Goal: Check status: Check status

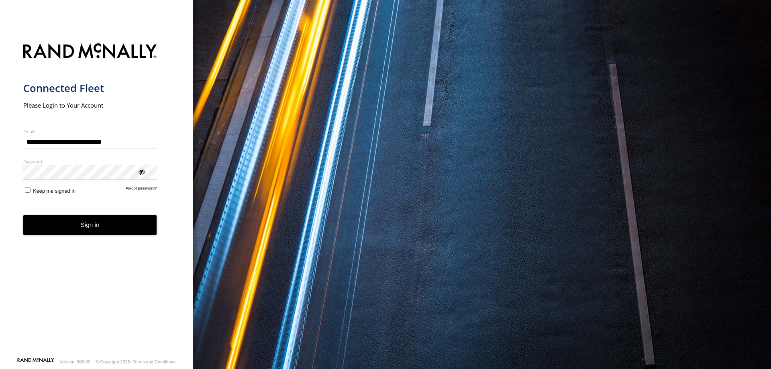
type input "**********"
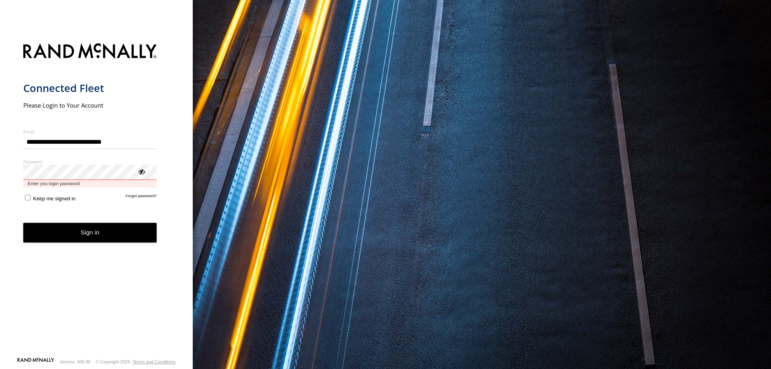
click at [23, 223] on button "Sign in" at bounding box center [90, 233] width 134 height 20
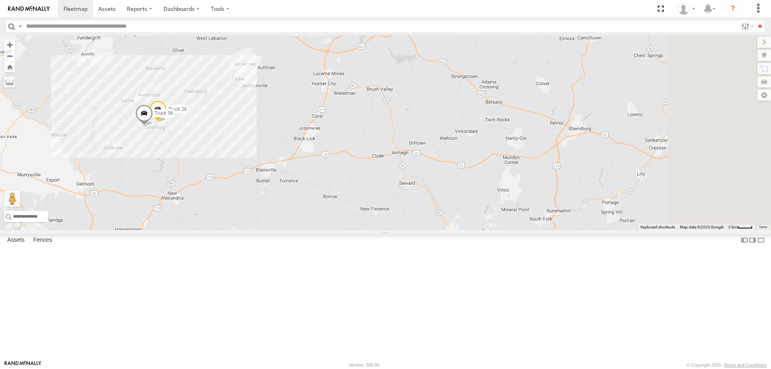
drag, startPoint x: 525, startPoint y: 207, endPoint x: 407, endPoint y: 181, distance: 120.6
click at [410, 181] on div "Box Truck Truck 19 Truck 26 Truck 58" at bounding box center [385, 132] width 771 height 195
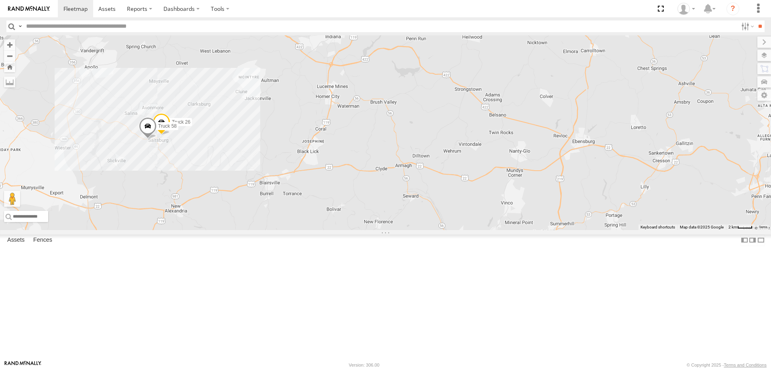
drag, startPoint x: 397, startPoint y: 162, endPoint x: 401, endPoint y: 179, distance: 17.9
click at [401, 179] on div "Box Truck Truck 19 Truck 26 Truck 58" at bounding box center [385, 132] width 771 height 195
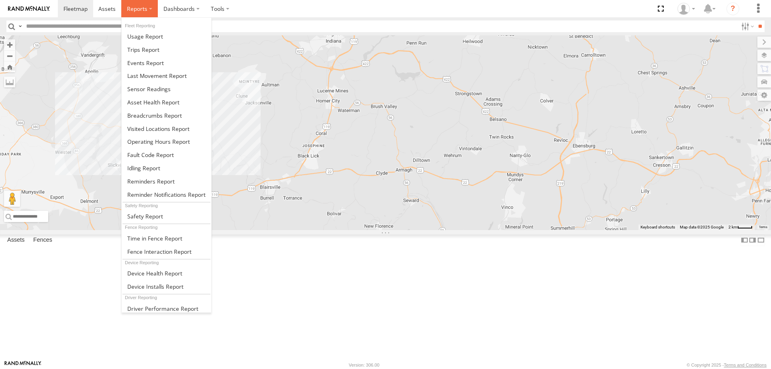
click at [126, 4] on label at bounding box center [139, 8] width 37 height 17
click at [144, 59] on span at bounding box center [145, 63] width 37 height 8
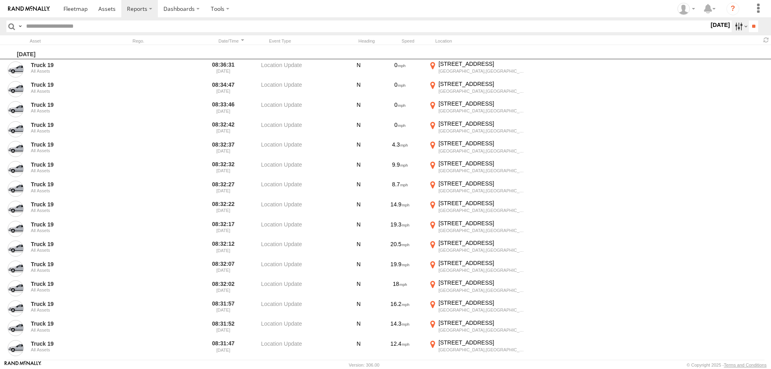
click at [731, 29] on label at bounding box center [739, 26] width 17 height 12
click at [709, 32] on label "Media" at bounding box center [709, 26] width 0 height 10
click at [0, 0] on span "Information" at bounding box center [0, 0] width 0 height 0
click at [749, 27] on input "**" at bounding box center [753, 26] width 9 height 12
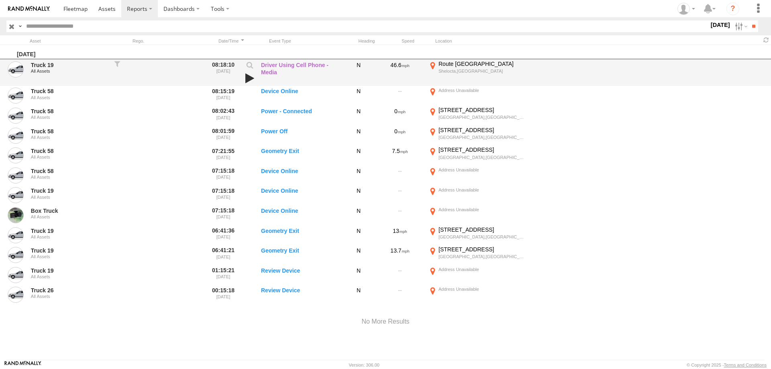
click at [249, 75] on link at bounding box center [250, 78] width 14 height 11
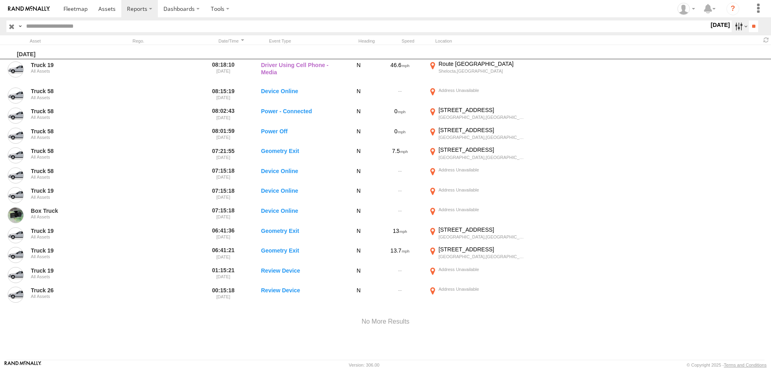
click at [733, 28] on label at bounding box center [739, 26] width 17 height 12
click at [0, 0] on label at bounding box center [0, 0] width 0 height 0
click at [753, 25] on input "**" at bounding box center [753, 26] width 9 height 12
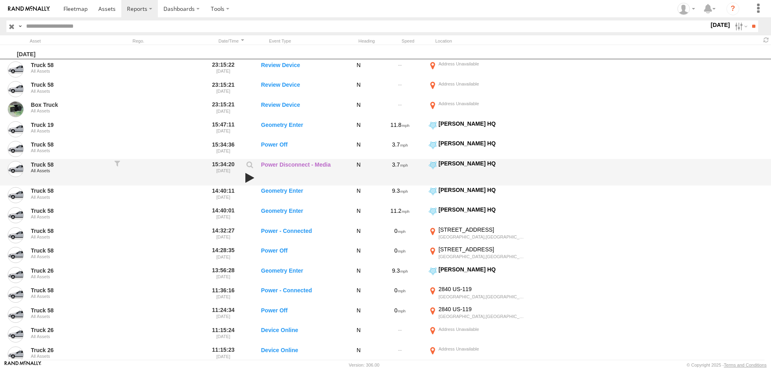
click at [248, 178] on link at bounding box center [250, 177] width 14 height 11
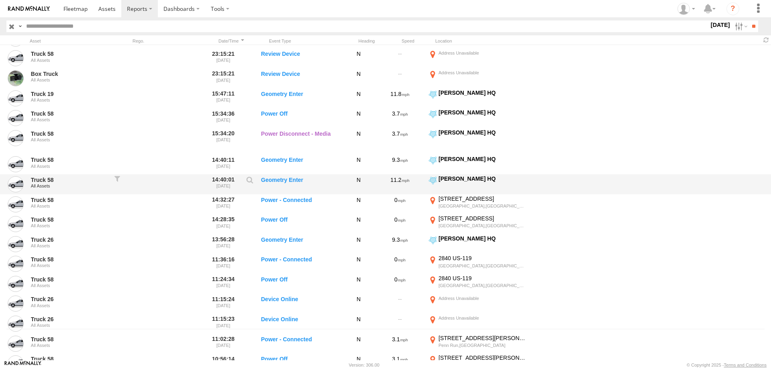
scroll to position [23, 0]
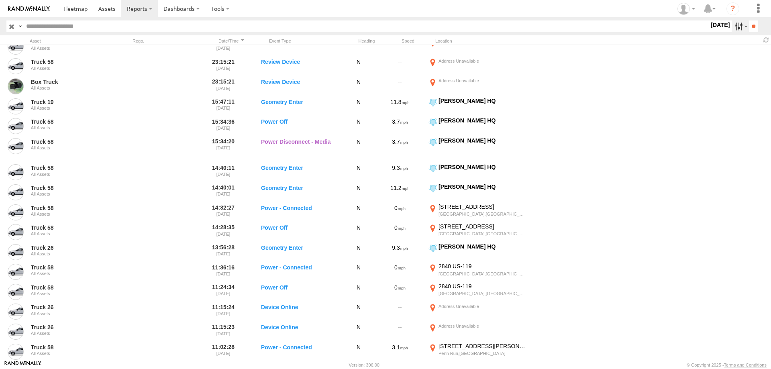
click at [736, 28] on label at bounding box center [739, 26] width 17 height 12
click at [0, 0] on label at bounding box center [0, 0] width 0 height 0
click at [755, 31] on input "**" at bounding box center [753, 26] width 9 height 12
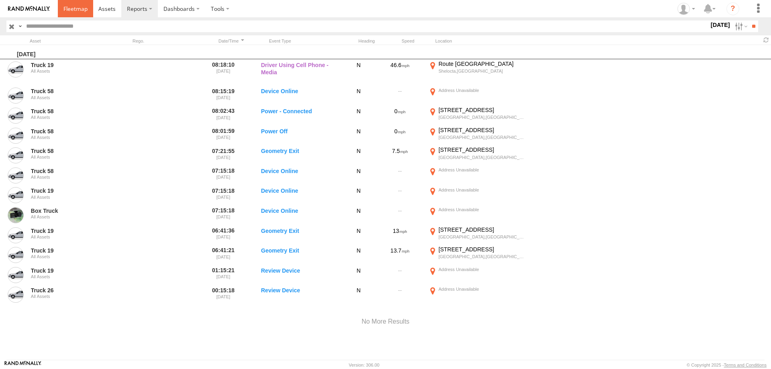
click at [69, 7] on span at bounding box center [75, 9] width 24 height 8
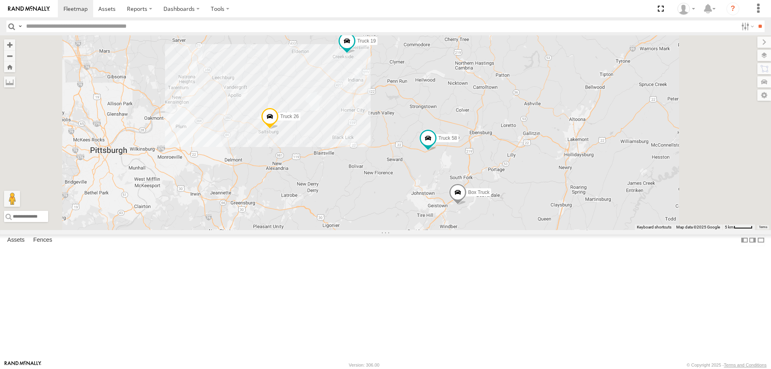
drag, startPoint x: 476, startPoint y: 173, endPoint x: 430, endPoint y: 167, distance: 45.8
click at [430, 167] on div "Truck 26 Box Truck Truck 19 Truck 58" at bounding box center [385, 132] width 771 height 195
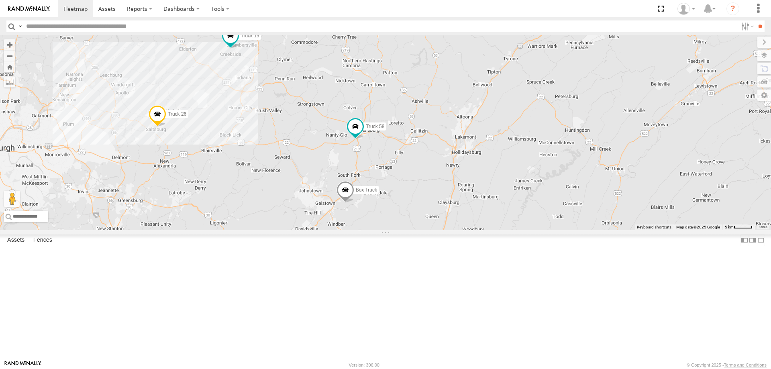
drag, startPoint x: 511, startPoint y: 193, endPoint x: 377, endPoint y: 187, distance: 133.8
click at [377, 187] on div "Truck 26 Box Truck Truck 19 Truck 58" at bounding box center [385, 132] width 771 height 195
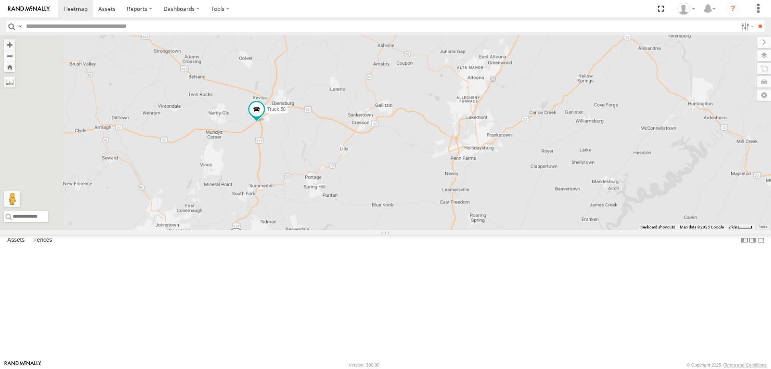
drag, startPoint x: 263, startPoint y: 192, endPoint x: 364, endPoint y: 195, distance: 100.8
click at [363, 195] on div "Truck 26 Box Truck Truck 19 Truck 58" at bounding box center [385, 132] width 771 height 195
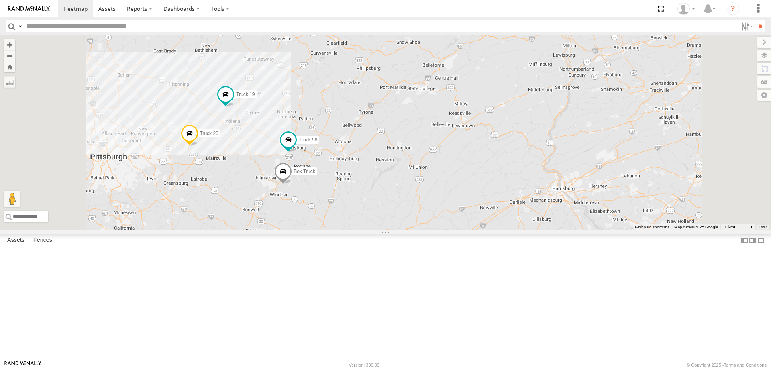
drag, startPoint x: 343, startPoint y: 193, endPoint x: 354, endPoint y: 217, distance: 26.6
click at [354, 217] on div "Truck 26 Box Truck Truck 19 Truck 58" at bounding box center [385, 132] width 771 height 195
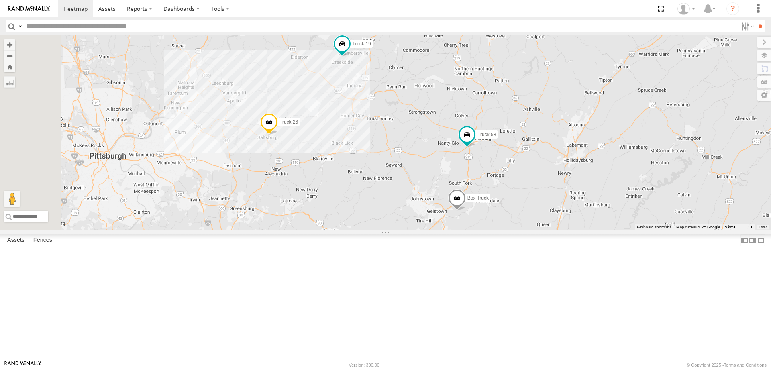
drag, startPoint x: 350, startPoint y: 221, endPoint x: 488, endPoint y: 199, distance: 139.8
click at [488, 199] on div "Truck 26 Box Truck Truck 19 Truck 58" at bounding box center [385, 132] width 771 height 195
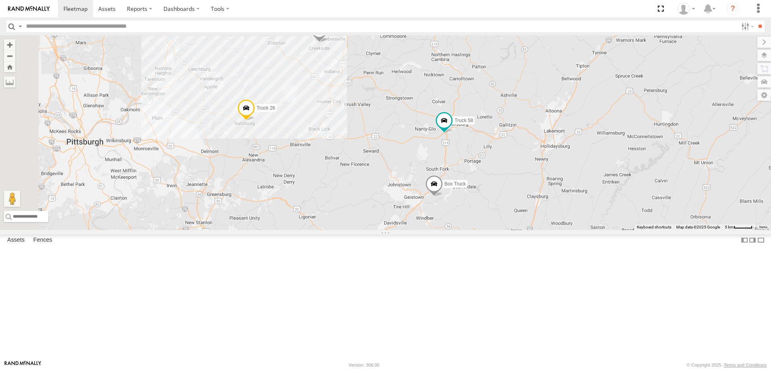
drag, startPoint x: 479, startPoint y: 206, endPoint x: 461, endPoint y: 197, distance: 19.7
click at [461, 197] on div "Truck 26 Box Truck Truck 19 Truck 58" at bounding box center [385, 132] width 771 height 195
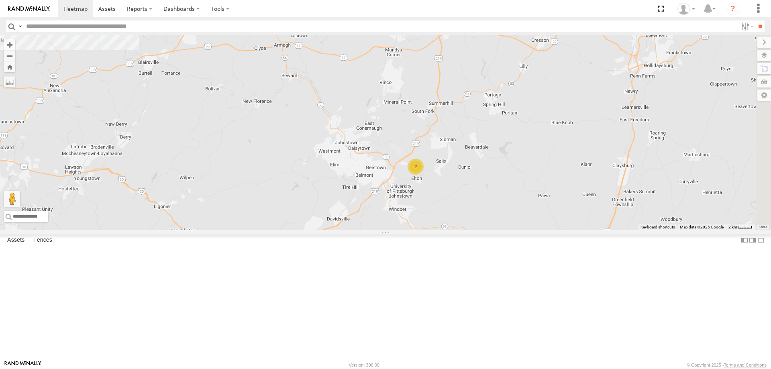
drag, startPoint x: 548, startPoint y: 261, endPoint x: 391, endPoint y: 184, distance: 175.0
click at [391, 184] on div "Truck 26 2 Truck 19" at bounding box center [385, 132] width 771 height 195
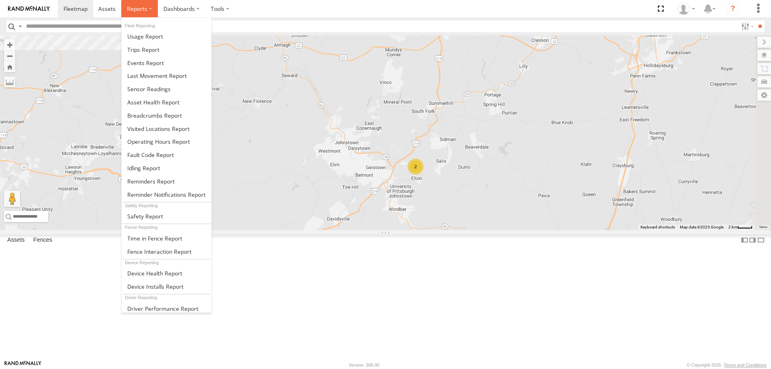
click at [132, 9] on span at bounding box center [137, 9] width 20 height 8
click at [153, 63] on span at bounding box center [145, 63] width 37 height 8
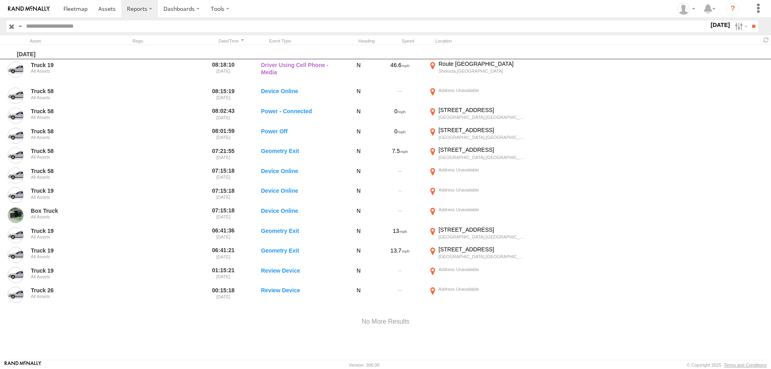
click at [32, 8] on img at bounding box center [29, 9] width 42 height 6
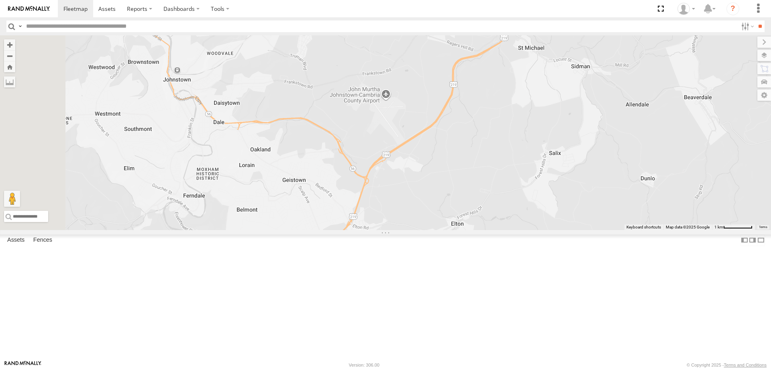
drag, startPoint x: 337, startPoint y: 165, endPoint x: 444, endPoint y: 242, distance: 132.3
click at [444, 230] on div "Truck 26 Truck 19" at bounding box center [385, 132] width 771 height 195
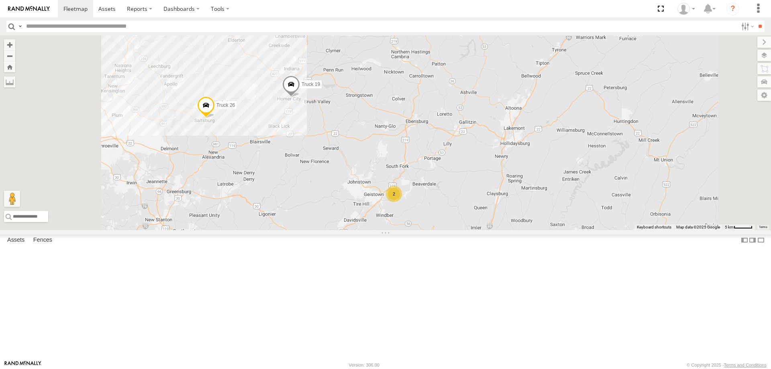
drag, startPoint x: 413, startPoint y: 218, endPoint x: 448, endPoint y: 234, distance: 37.7
click at [448, 230] on div "Truck 26 Truck 19 2" at bounding box center [385, 132] width 771 height 195
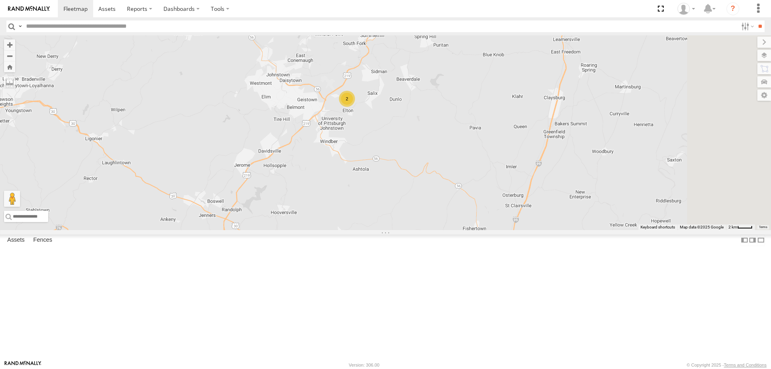
drag, startPoint x: 610, startPoint y: 168, endPoint x: 403, endPoint y: 87, distance: 222.8
click at [403, 85] on div "Truck 26 Truck 19 2" at bounding box center [385, 132] width 771 height 195
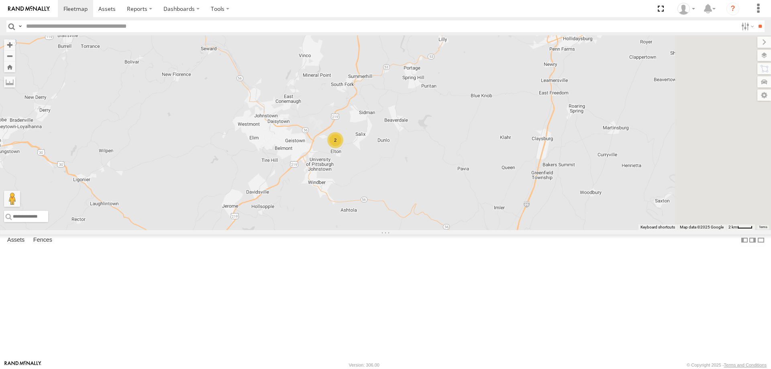
click at [343, 148] on div "2" at bounding box center [335, 140] width 16 height 16
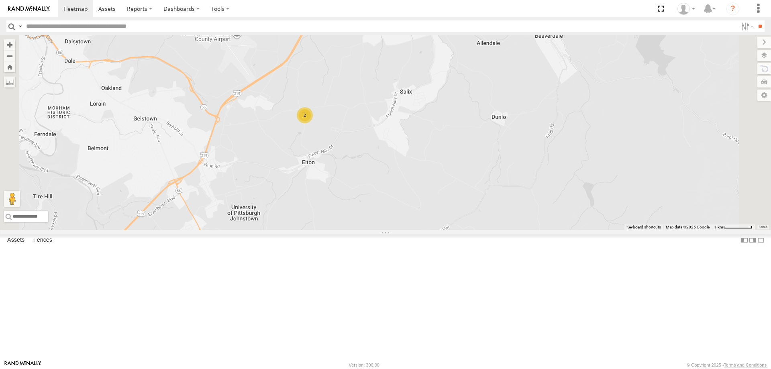
drag, startPoint x: 302, startPoint y: 174, endPoint x: 365, endPoint y: 171, distance: 62.7
click at [365, 171] on div "Truck 26 Truck 19 2" at bounding box center [385, 132] width 771 height 195
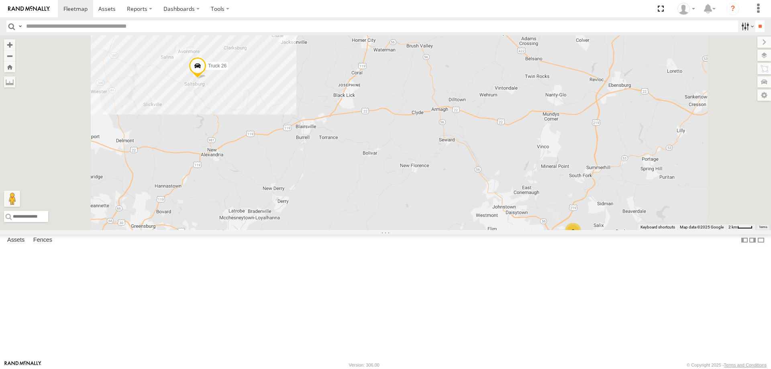
click at [744, 24] on label at bounding box center [746, 26] width 17 height 12
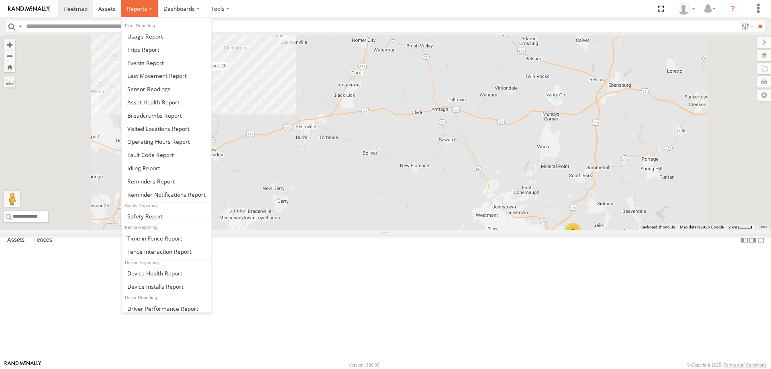
click at [135, 12] on span at bounding box center [137, 9] width 20 height 8
click at [171, 66] on link at bounding box center [167, 62] width 90 height 13
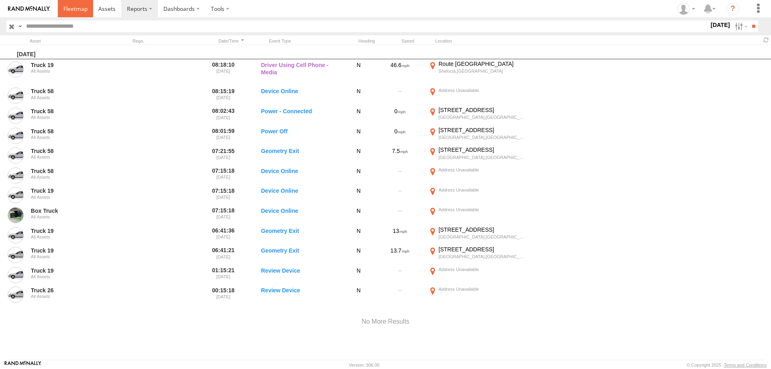
click at [73, 14] on link at bounding box center [75, 8] width 35 height 17
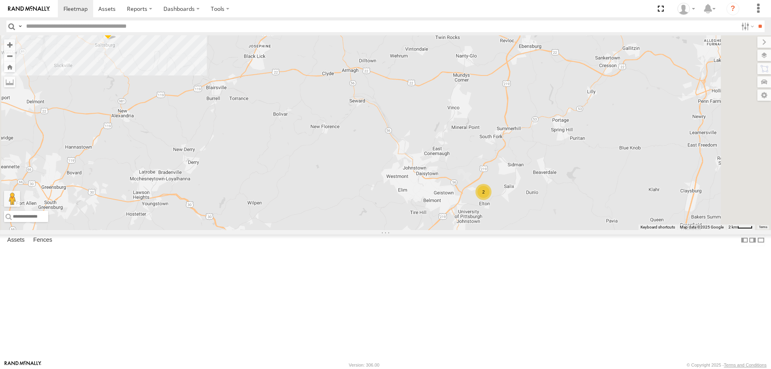
drag, startPoint x: 520, startPoint y: 253, endPoint x: 421, endPoint y: 179, distance: 123.5
click at [421, 179] on div "Truck 26 2 Truck 19" at bounding box center [385, 132] width 771 height 195
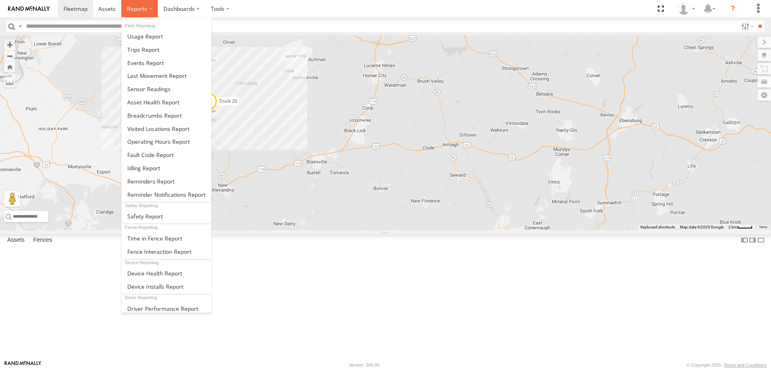
click at [136, 9] on span at bounding box center [137, 9] width 20 height 8
click at [145, 63] on span at bounding box center [145, 63] width 37 height 8
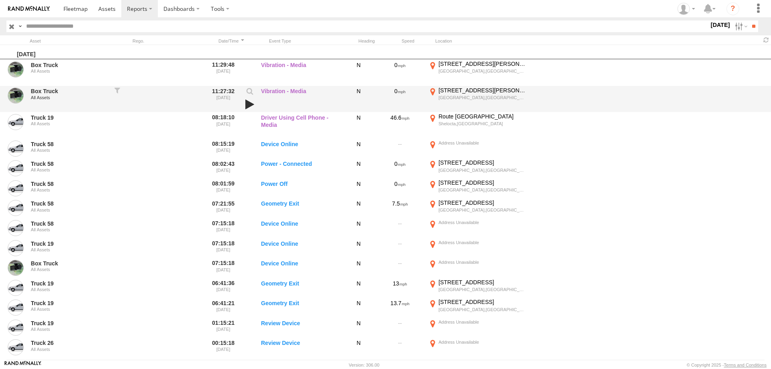
click at [250, 104] on link at bounding box center [250, 104] width 14 height 11
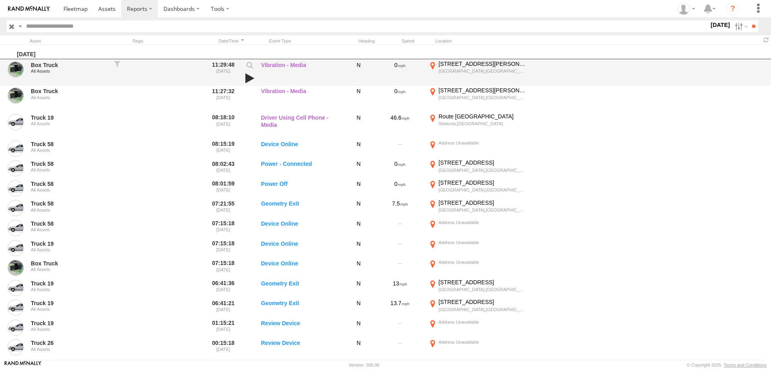
click at [250, 75] on link at bounding box center [250, 78] width 14 height 11
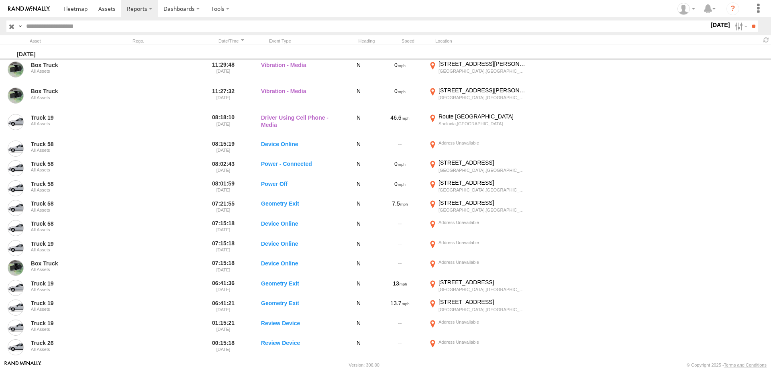
click at [37, 12] on link at bounding box center [29, 8] width 58 height 17
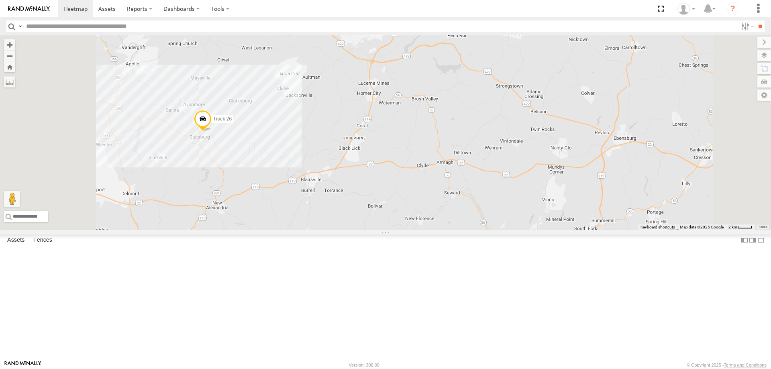
drag, startPoint x: 404, startPoint y: 130, endPoint x: 402, endPoint y: 151, distance: 21.0
click at [402, 151] on div "Truck 26 2 Truck 19" at bounding box center [385, 132] width 771 height 195
